Goal: Task Accomplishment & Management: Use online tool/utility

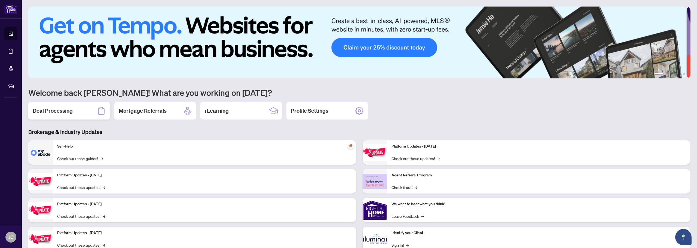
click at [66, 112] on h2 "Deal Processing" at bounding box center [53, 111] width 40 height 8
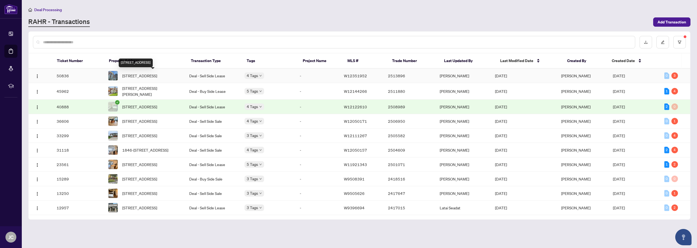
click at [155, 76] on span "[STREET_ADDRESS]" at bounding box center [139, 76] width 35 height 6
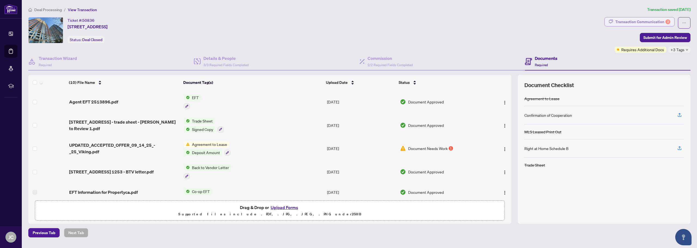
click at [636, 19] on div "Transaction Communication 3" at bounding box center [642, 21] width 55 height 9
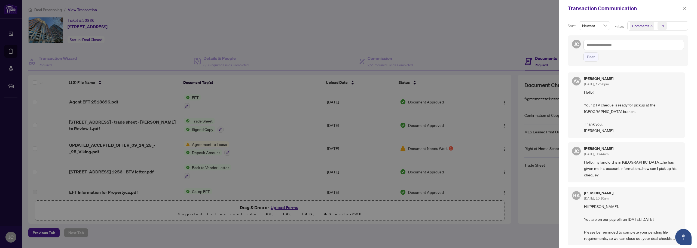
click at [512, 36] on div at bounding box center [348, 124] width 697 height 248
